Goal: Transaction & Acquisition: Subscribe to service/newsletter

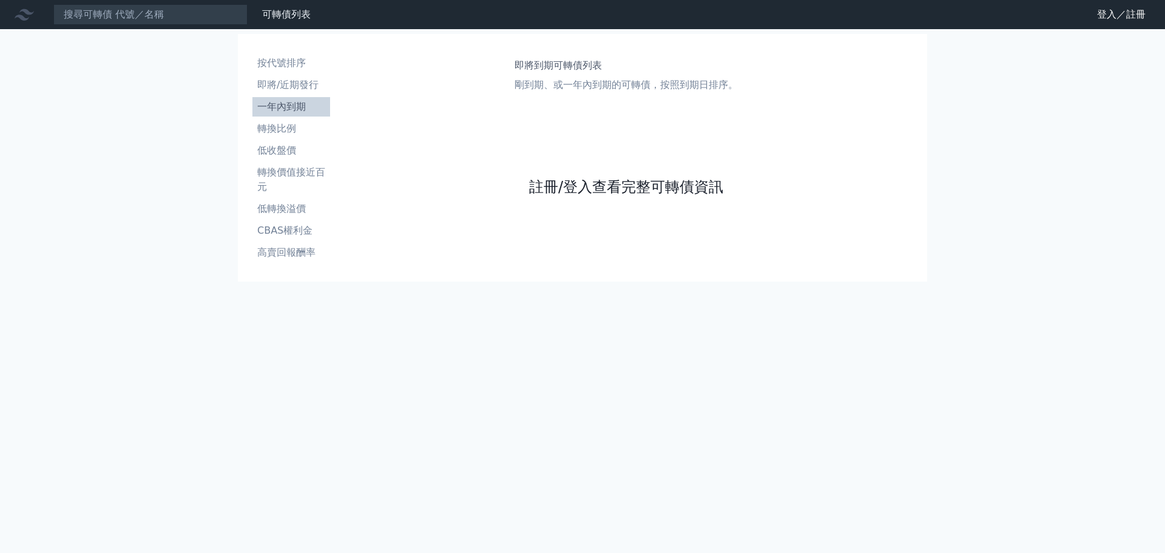
click at [632, 190] on link "註冊/登入查看完整可轉債資訊" at bounding box center [626, 186] width 194 height 19
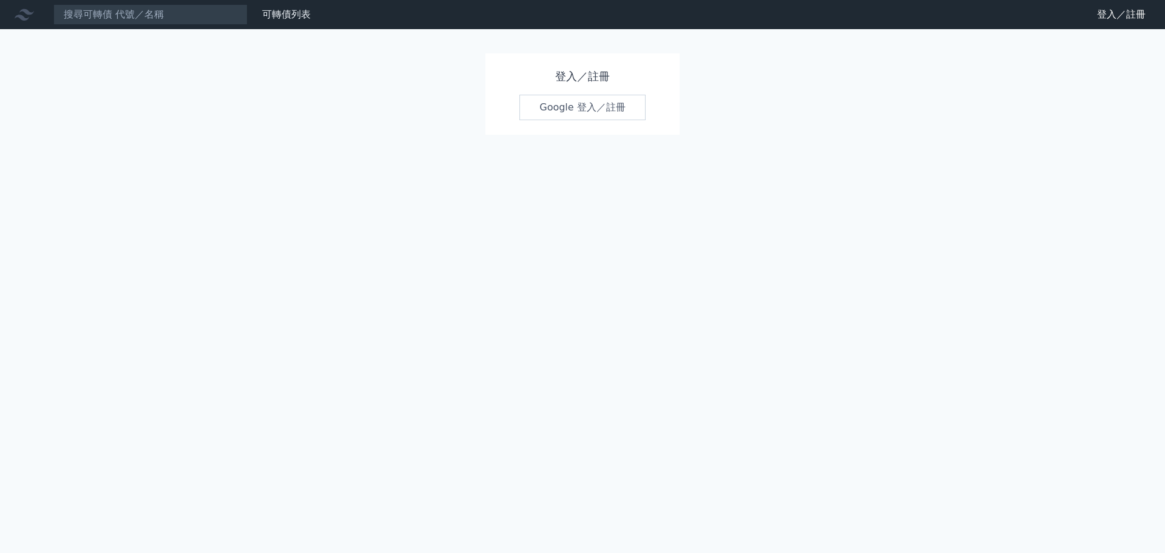
click at [579, 108] on link "Google 登入／註冊" at bounding box center [582, 107] width 126 height 25
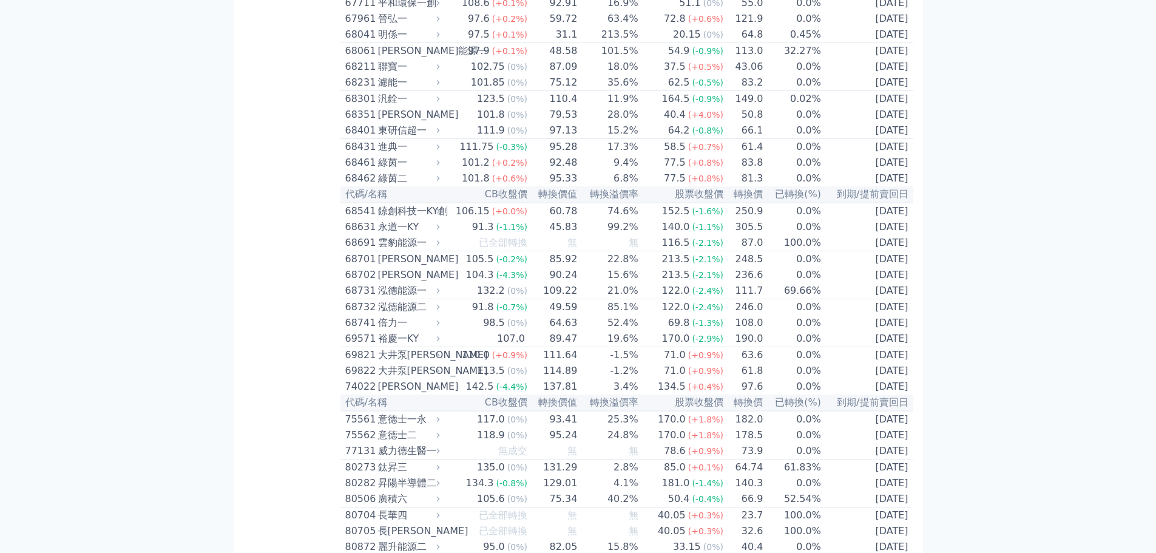
scroll to position [5764, 0]
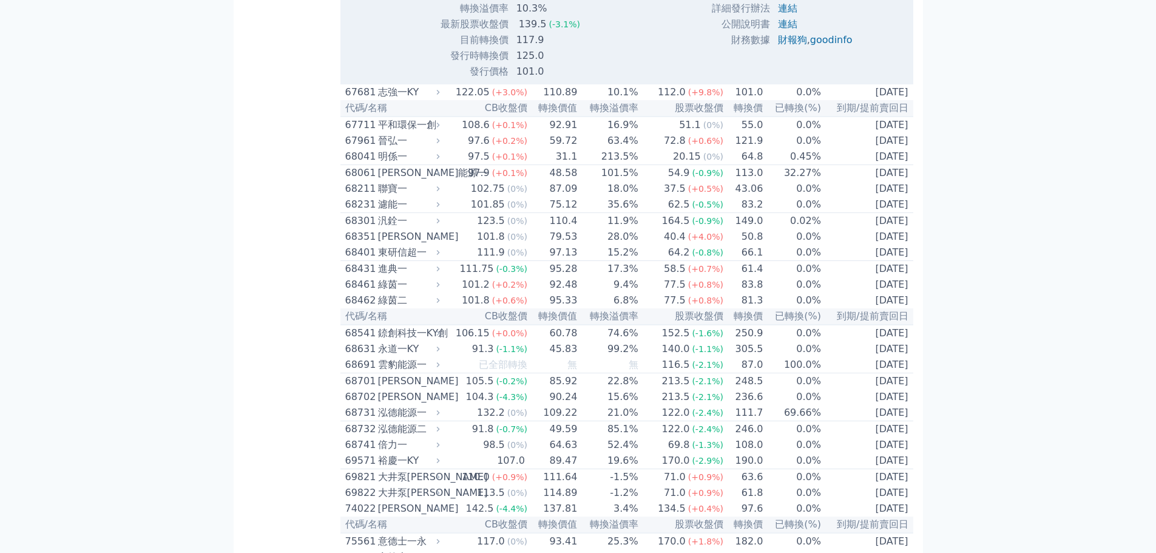
scroll to position [6007, 0]
